Goal: Information Seeking & Learning: Learn about a topic

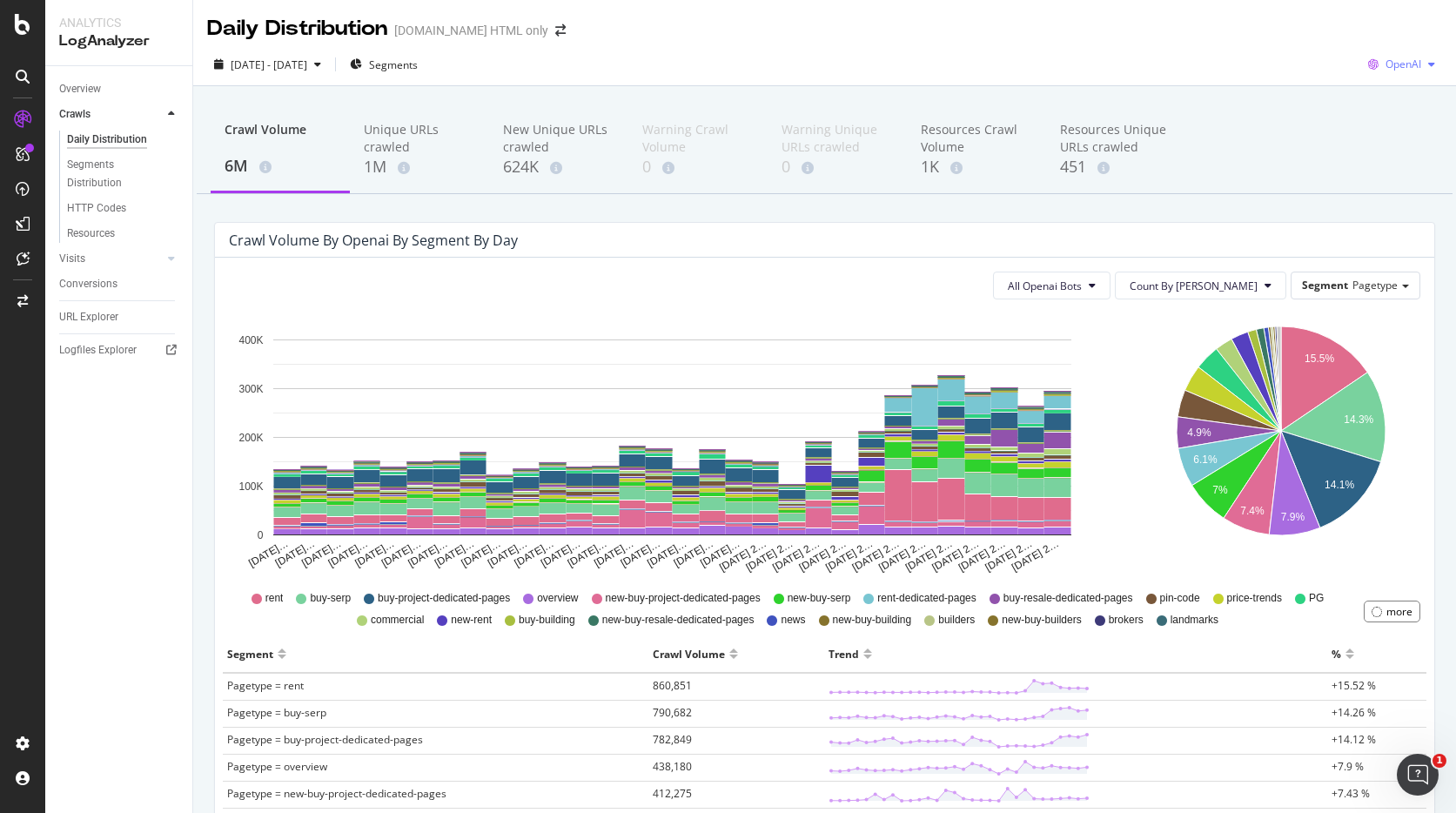
click at [1386, 66] on span "OpenAI" at bounding box center [1403, 63] width 36 height 15
click at [1394, 107] on div "Google" at bounding box center [1390, 99] width 120 height 26
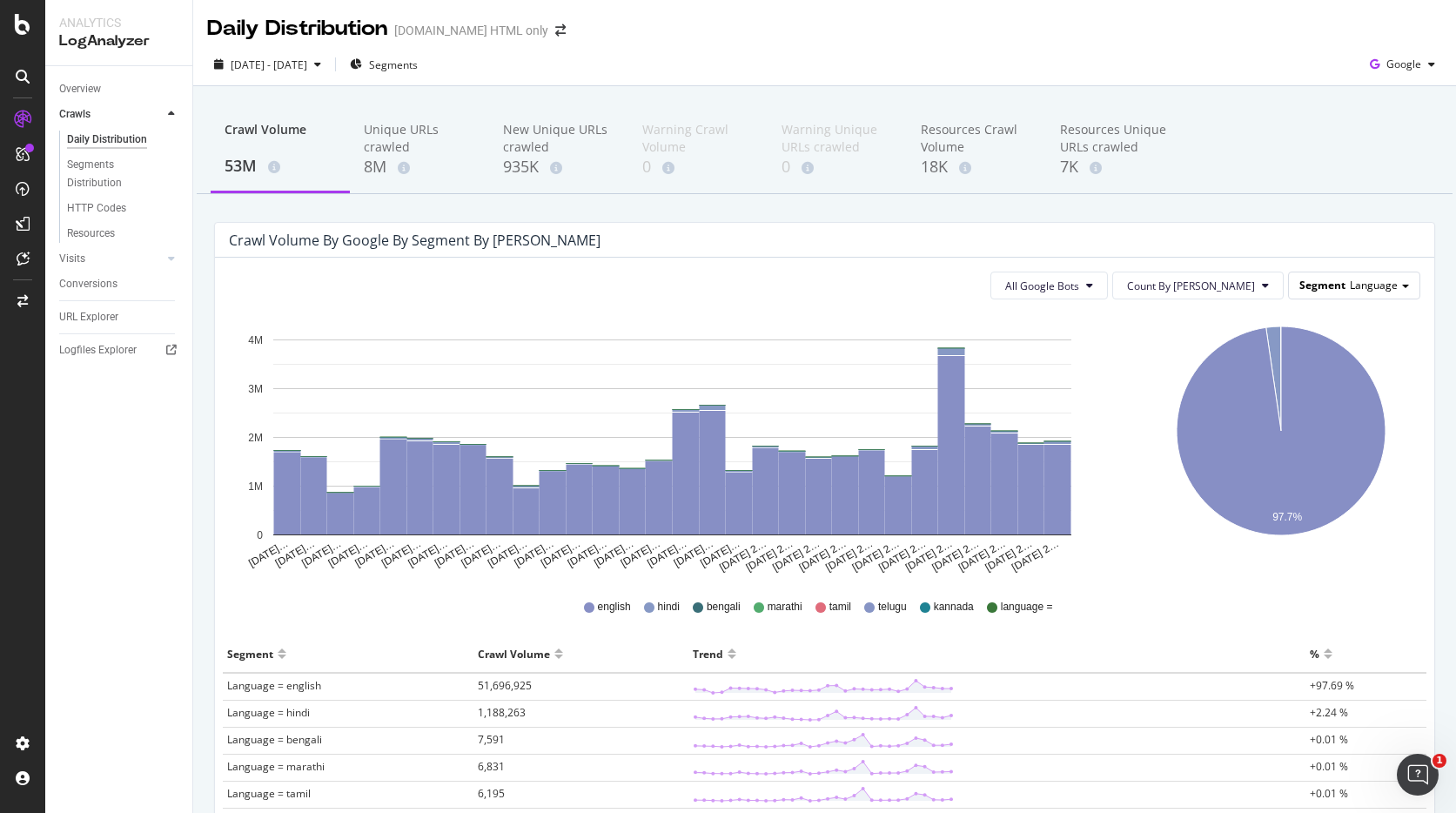
click at [1368, 284] on span "Language" at bounding box center [1373, 285] width 48 height 15
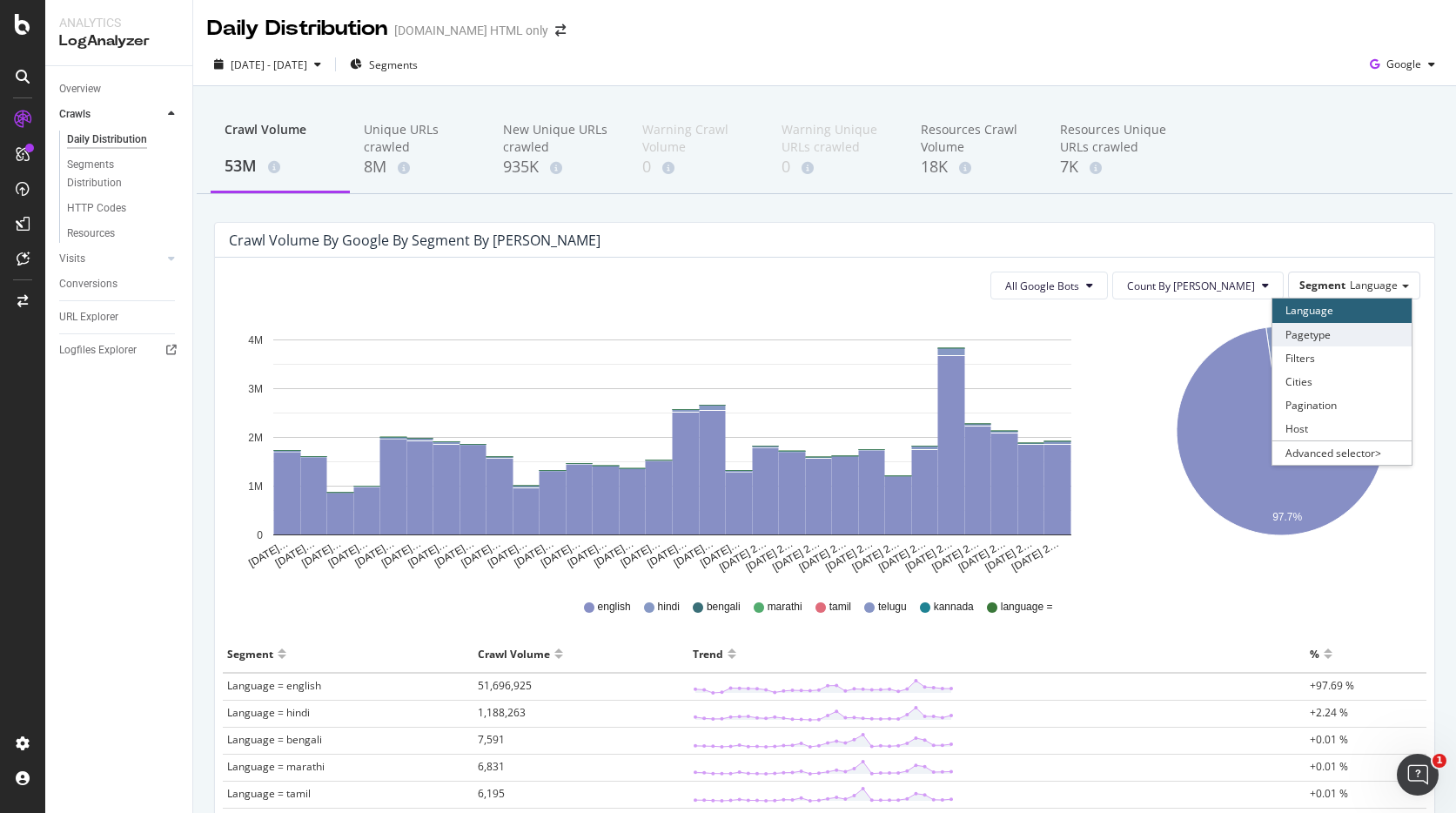
click at [1349, 329] on div "Pagetype" at bounding box center [1342, 335] width 139 height 24
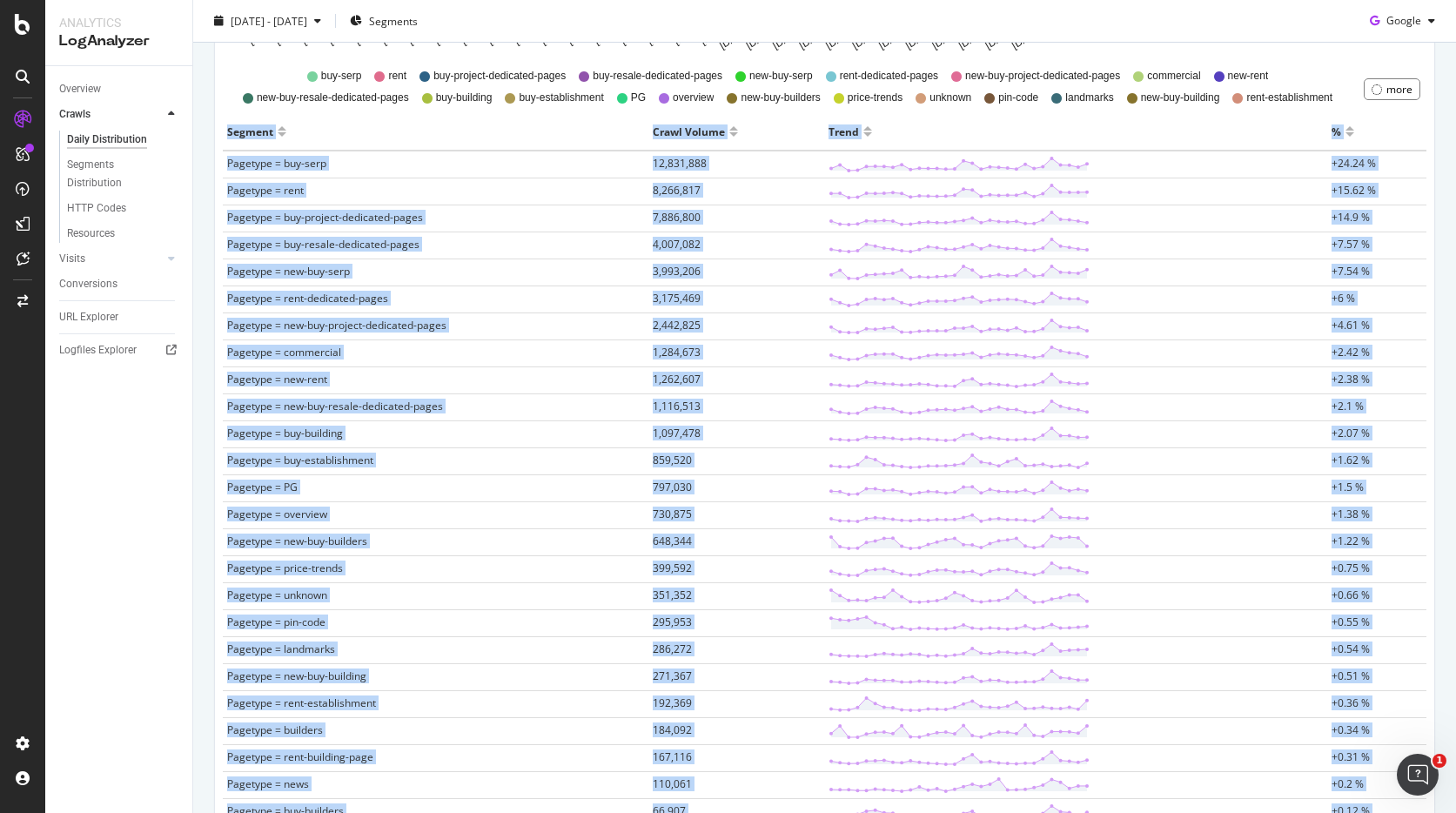
scroll to position [1188, 0]
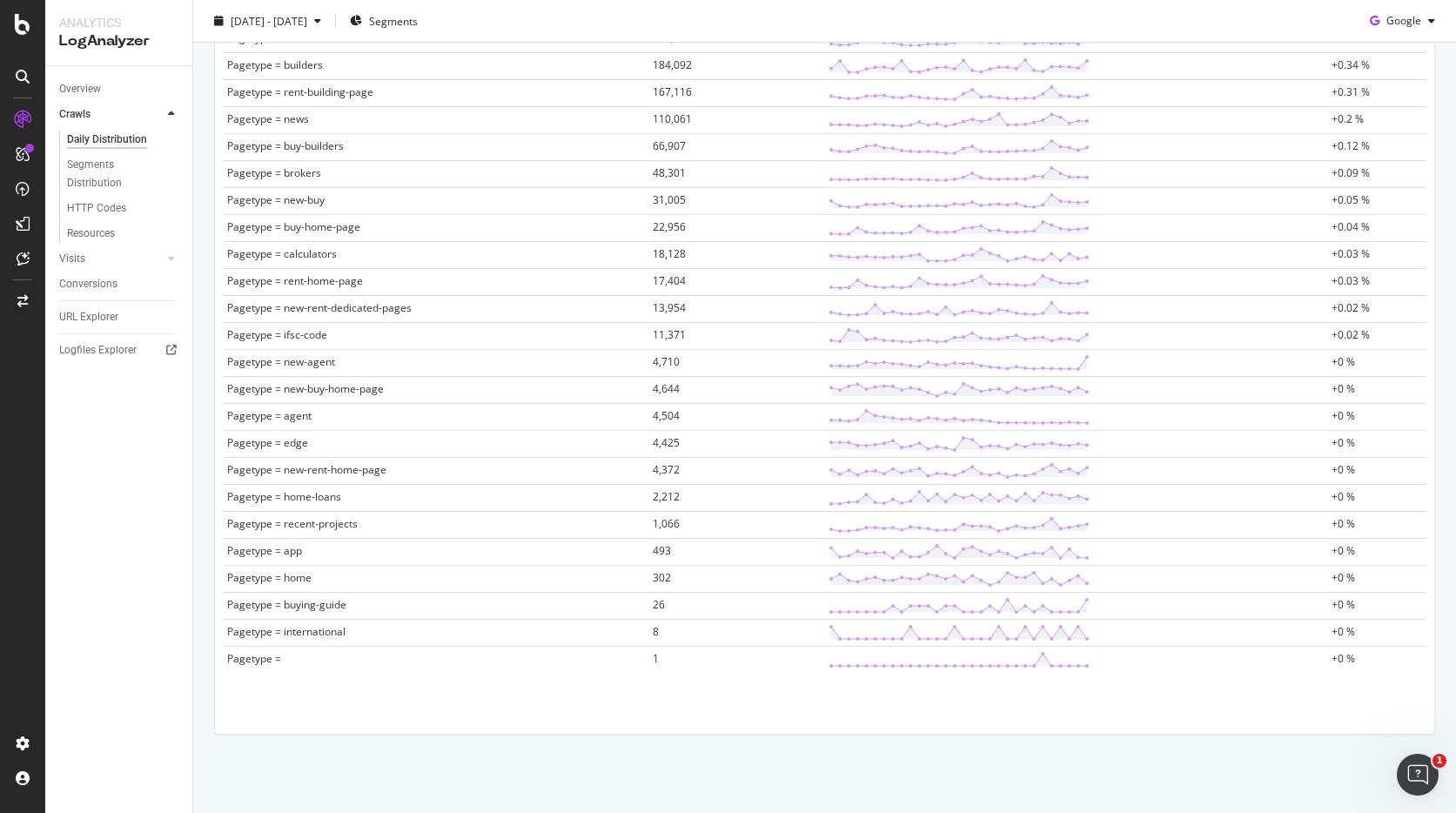
drag, startPoint x: 219, startPoint y: 138, endPoint x: 1431, endPoint y: 667, distance: 1322.4
click at [1431, 667] on div "Segment Crawl Volume Trend % Pagetype = buy-serp 12,831,888 +24.24 % Pagetype =…" at bounding box center [824, 69] width 1217 height 1243
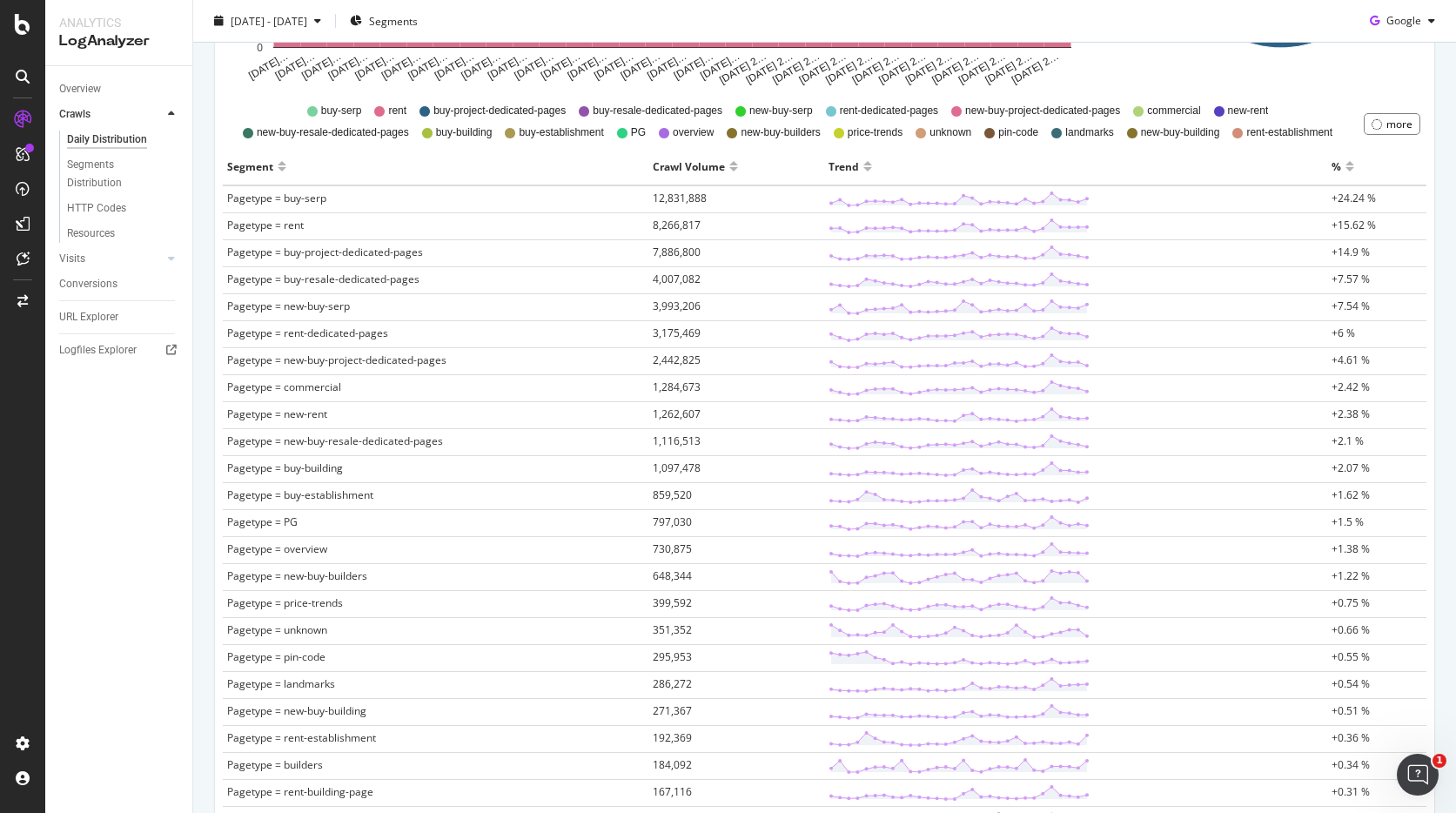
scroll to position [0, 0]
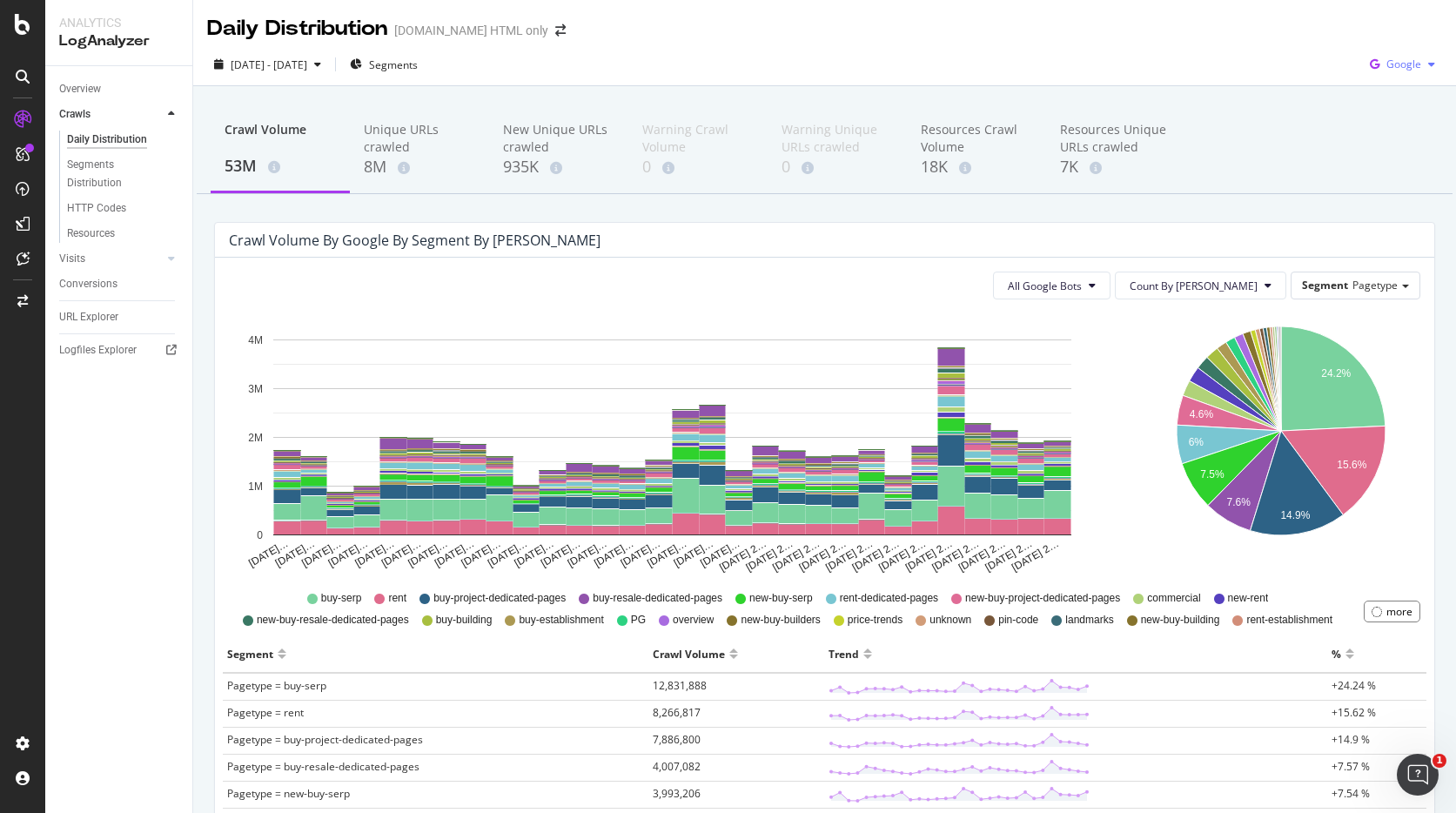
click at [1390, 56] on span "Google" at bounding box center [1404, 63] width 35 height 15
click at [1403, 168] on span "OpenAI" at bounding box center [1403, 164] width 64 height 16
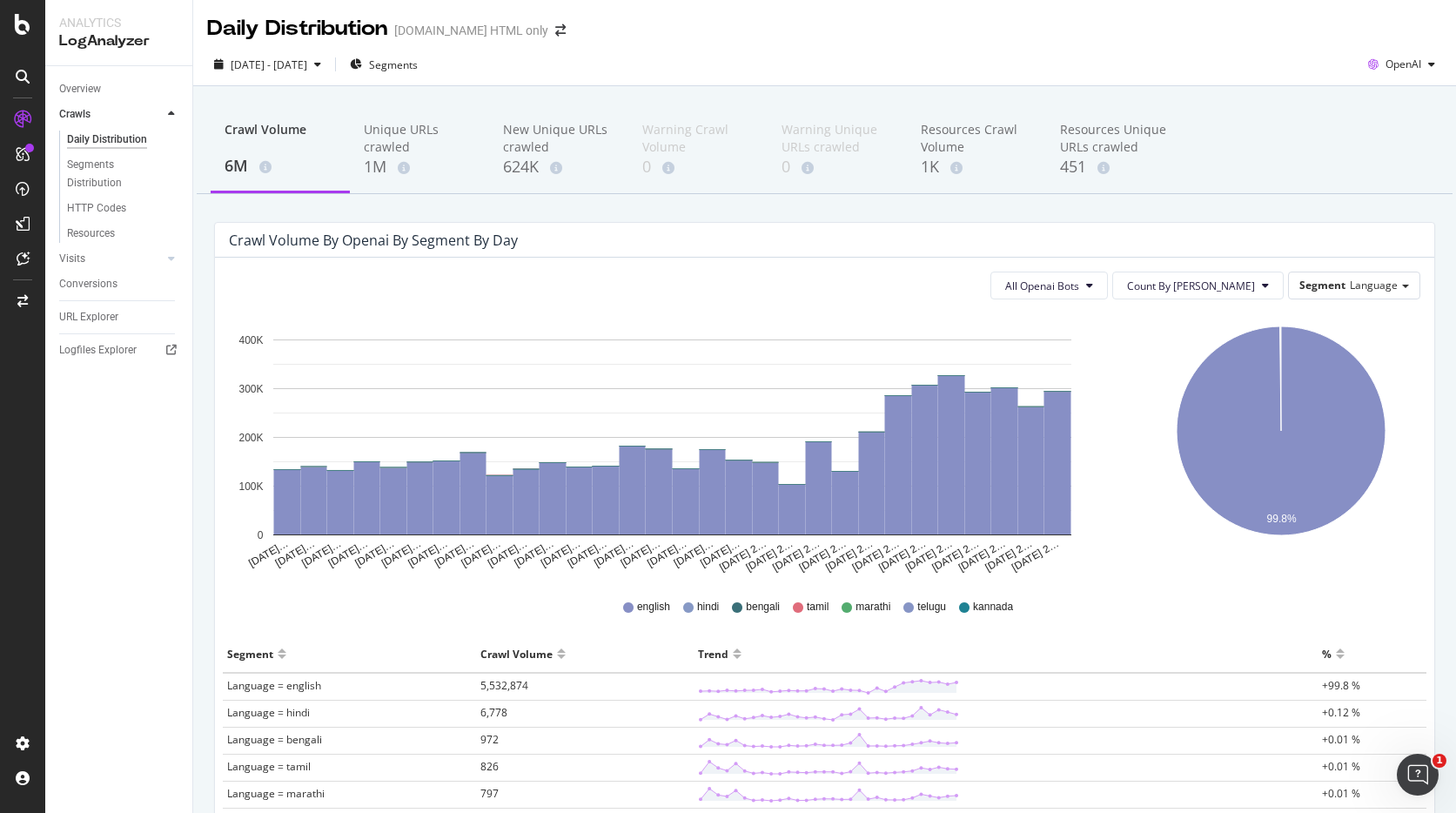
click at [1207, 95] on div "Crawl Volume 6M Unique URLs crawled 1M New Unique URLs crawled 624K Warning Cra…" at bounding box center [824, 544] width 1263 height 916
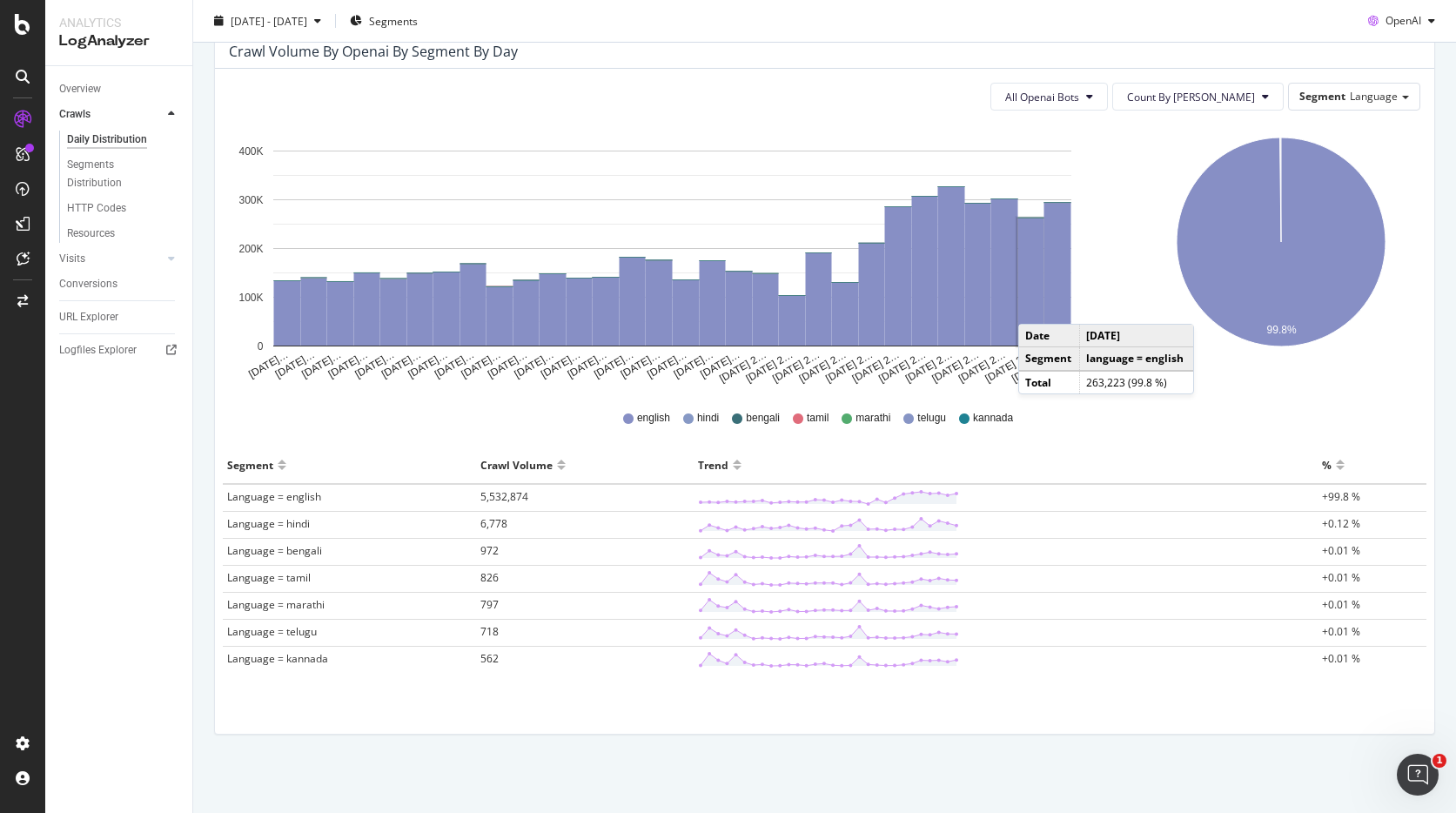
scroll to position [1, 0]
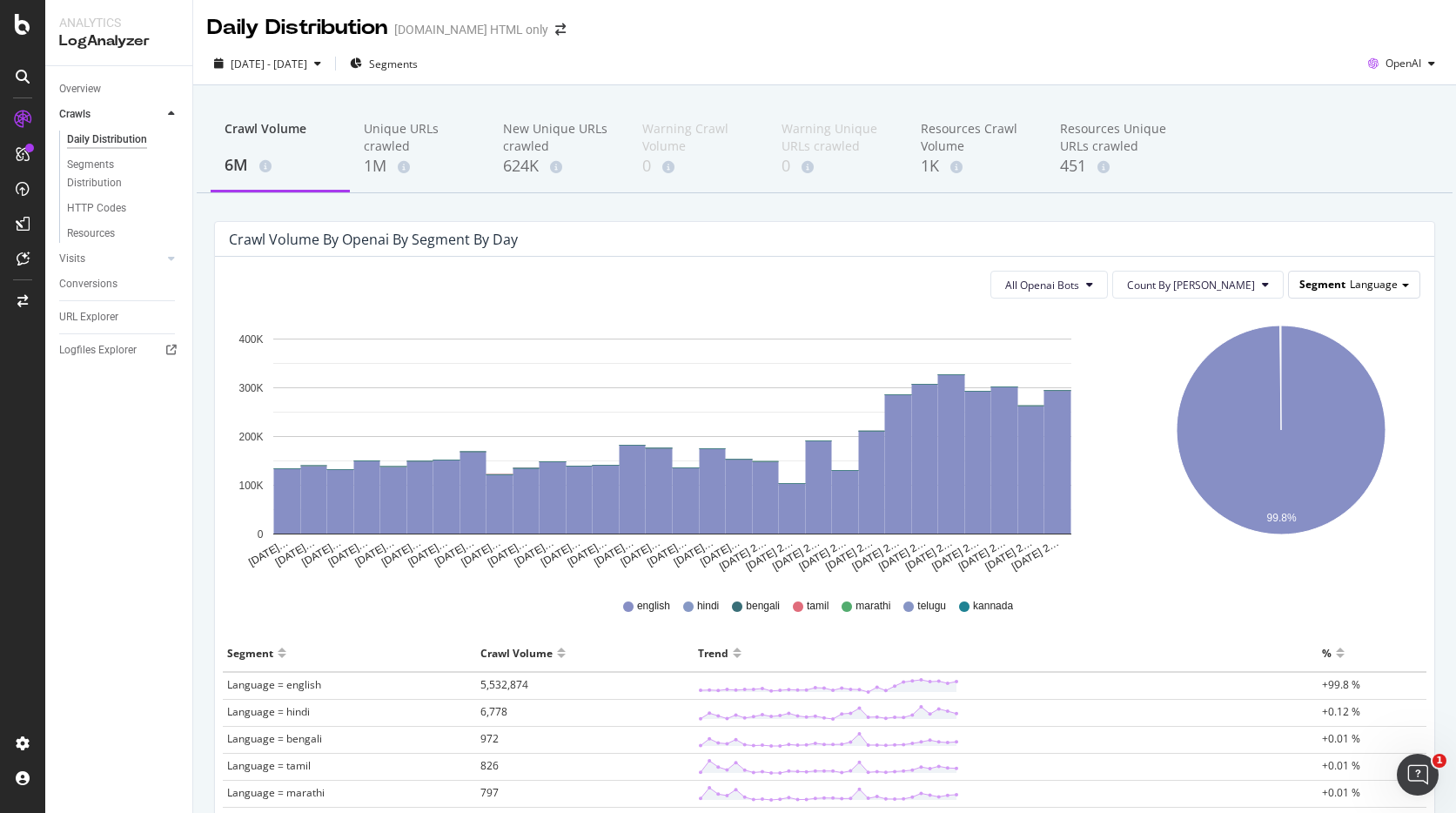
click at [1320, 277] on span "Segment" at bounding box center [1322, 284] width 46 height 15
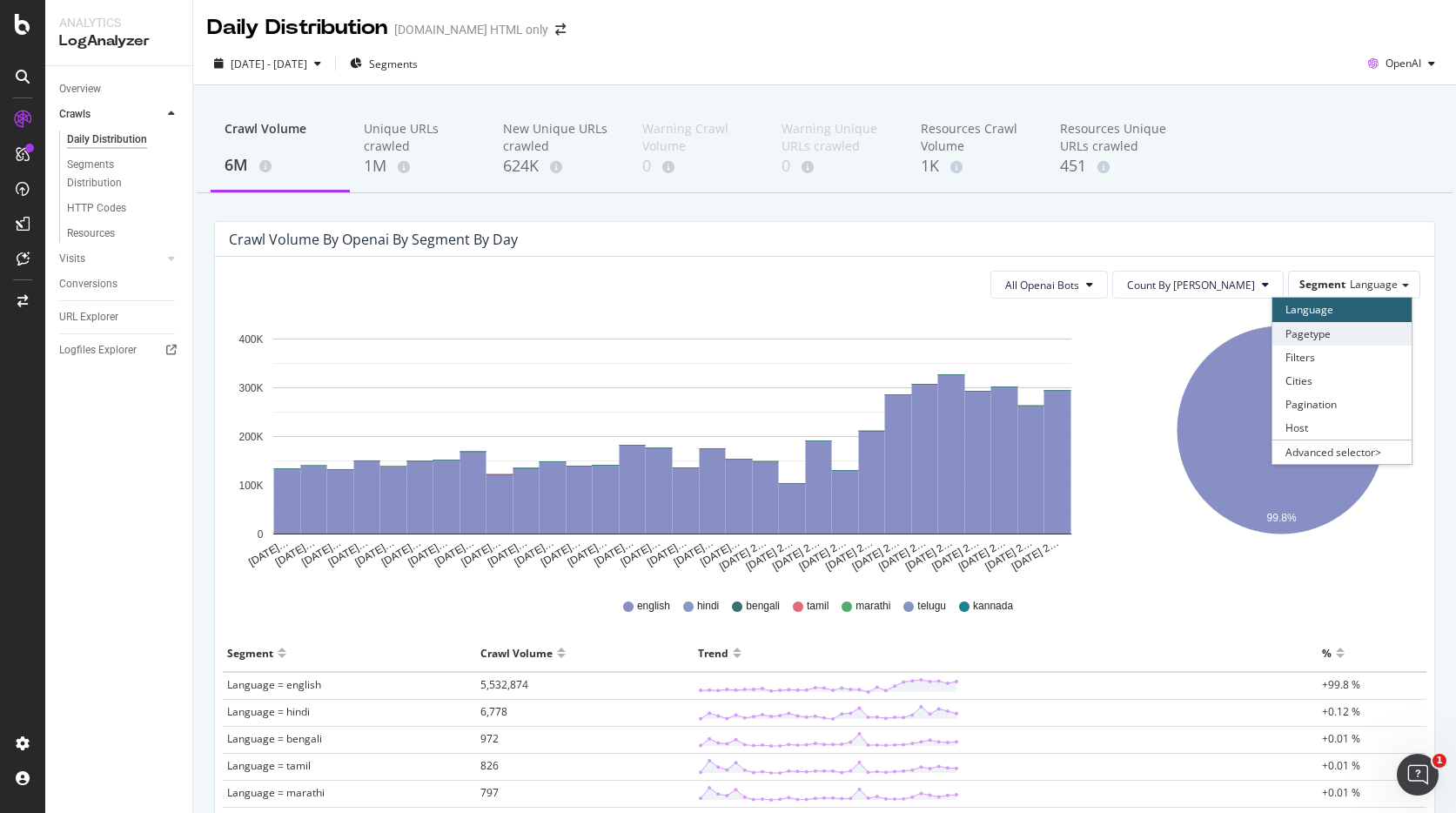
click at [1327, 330] on div "Pagetype" at bounding box center [1342, 334] width 139 height 24
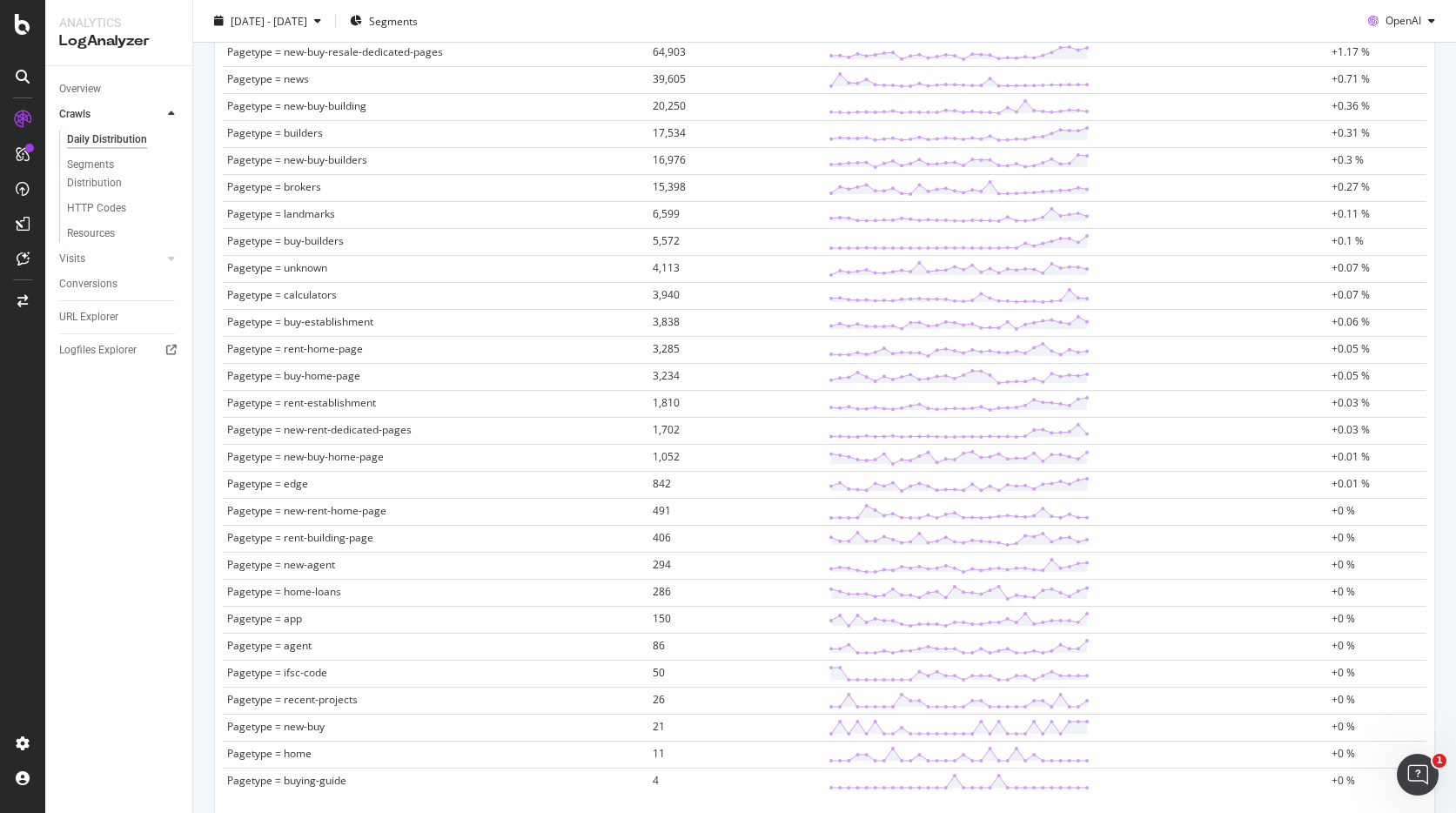
scroll to position [1134, 0]
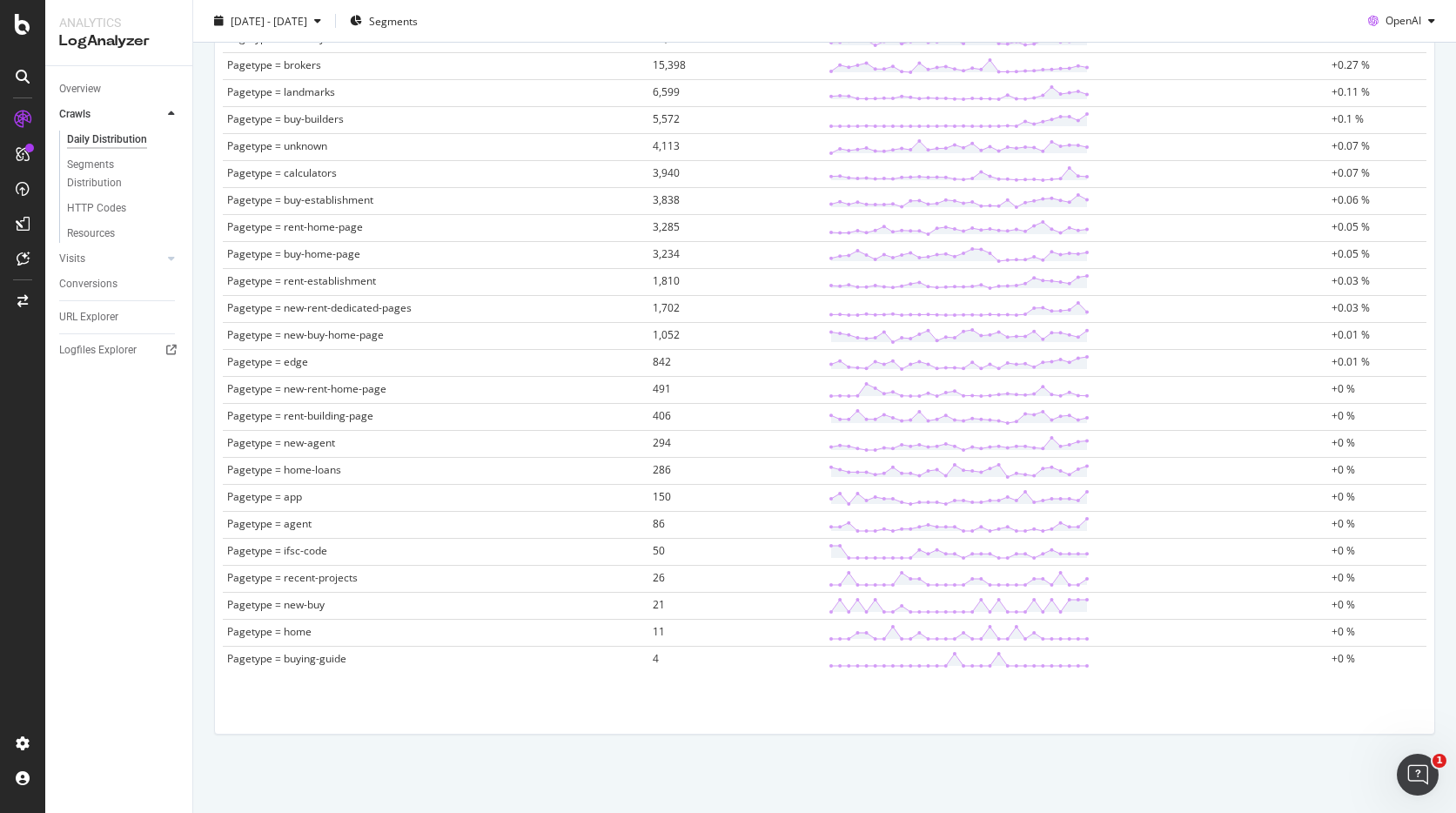
drag, startPoint x: 217, startPoint y: 66, endPoint x: 1375, endPoint y: 683, distance: 1312.1
click at [1375, 683] on div "Segment Crawl Volume Trend % Pagetype = rent 860,851 +15.52 % Pagetype = buy-se…" at bounding box center [824, 96] width 1217 height 1189
